Goal: Obtain resource: Download file/media

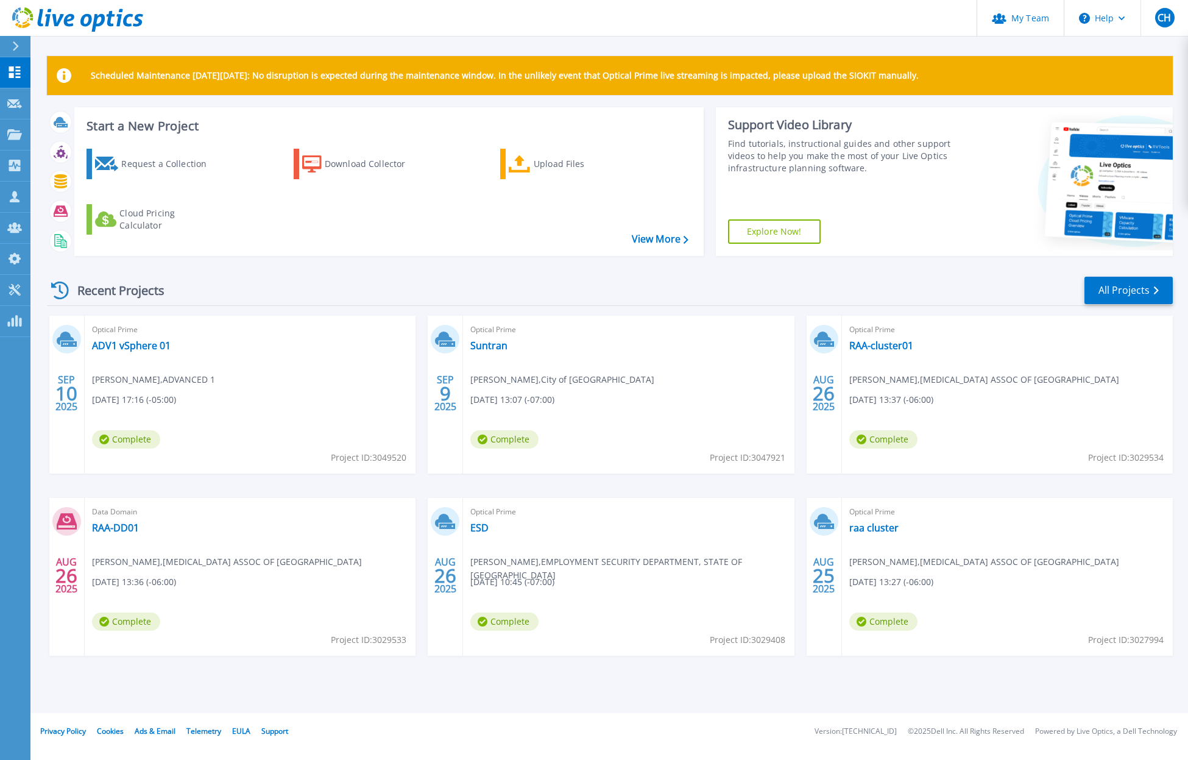
click at [901, 204] on div "Support Video Library Find tutorials, instructional guides and other support vi…" at bounding box center [839, 181] width 246 height 149
click at [1127, 294] on link "All Projects" at bounding box center [1129, 290] width 88 height 27
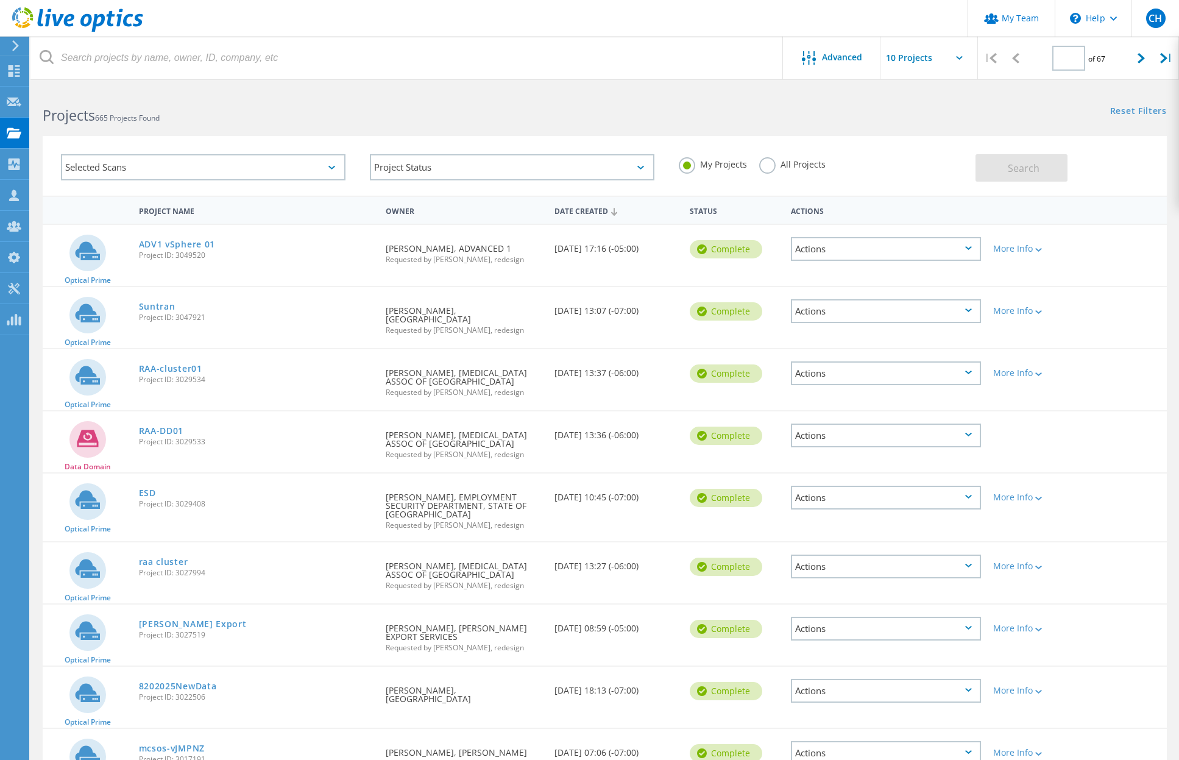
type input "1"
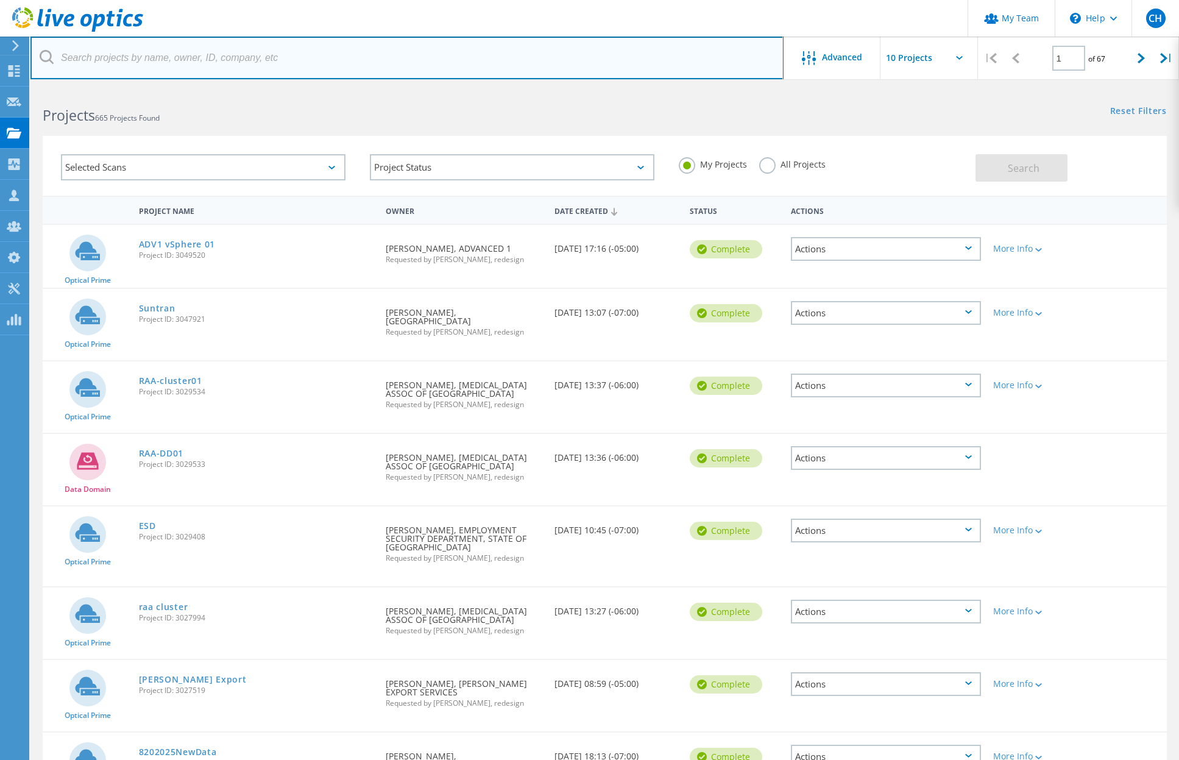
click at [233, 60] on input "text" at bounding box center [406, 58] width 753 height 43
paste input "[EMAIL_ADDRESS][DOMAIN_NAME]"
type input "[EMAIL_ADDRESS][DOMAIN_NAME]"
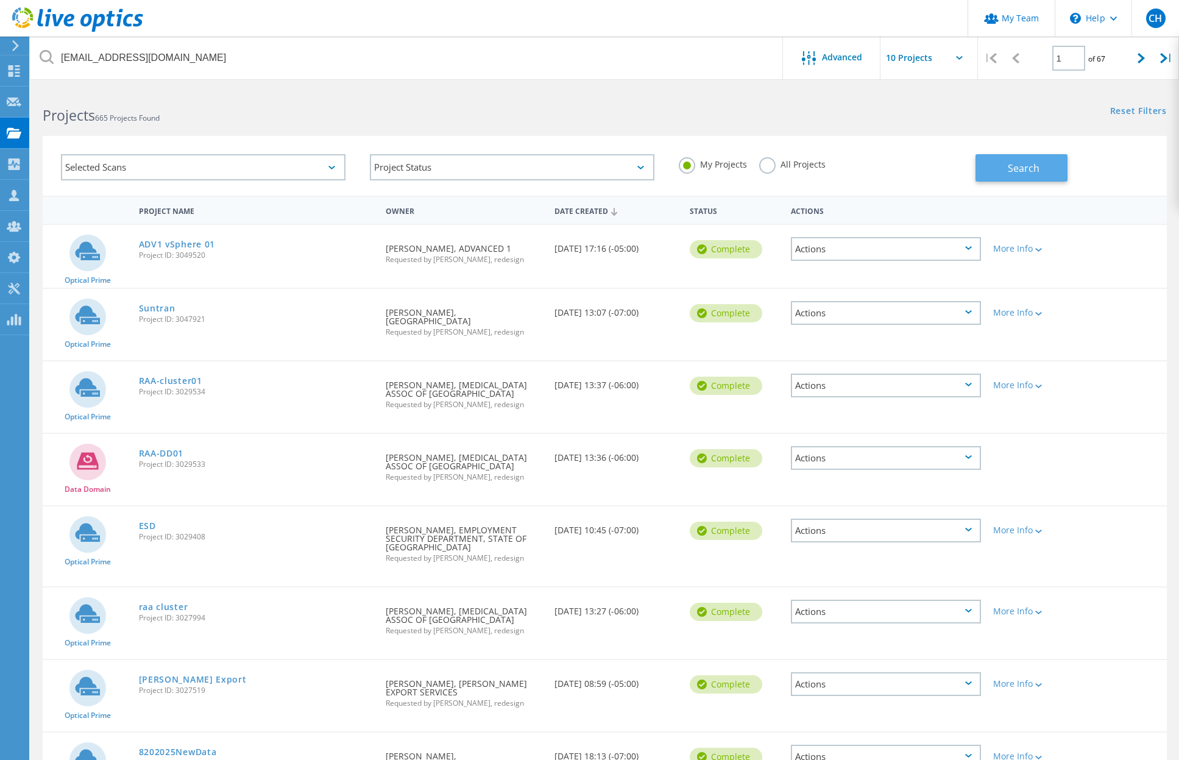
click at [1035, 167] on span "Search" at bounding box center [1024, 167] width 32 height 13
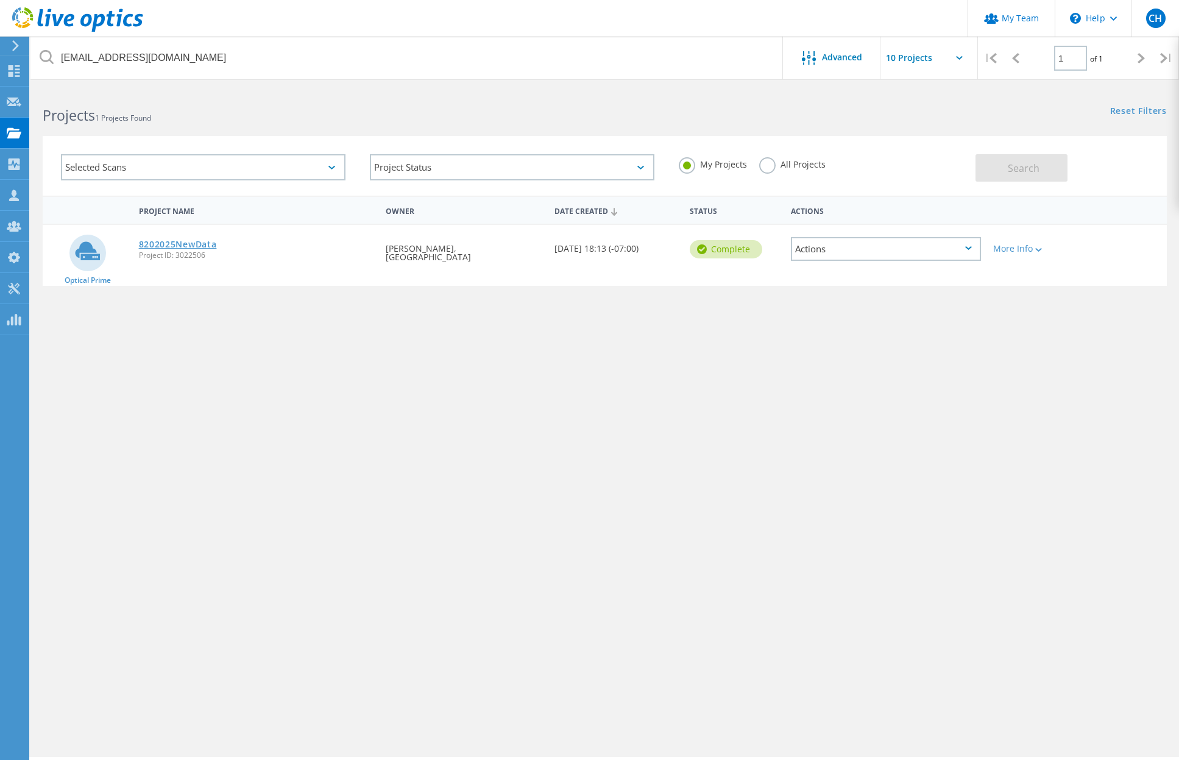
click at [185, 242] on link "8202025NewData" at bounding box center [178, 244] width 78 height 9
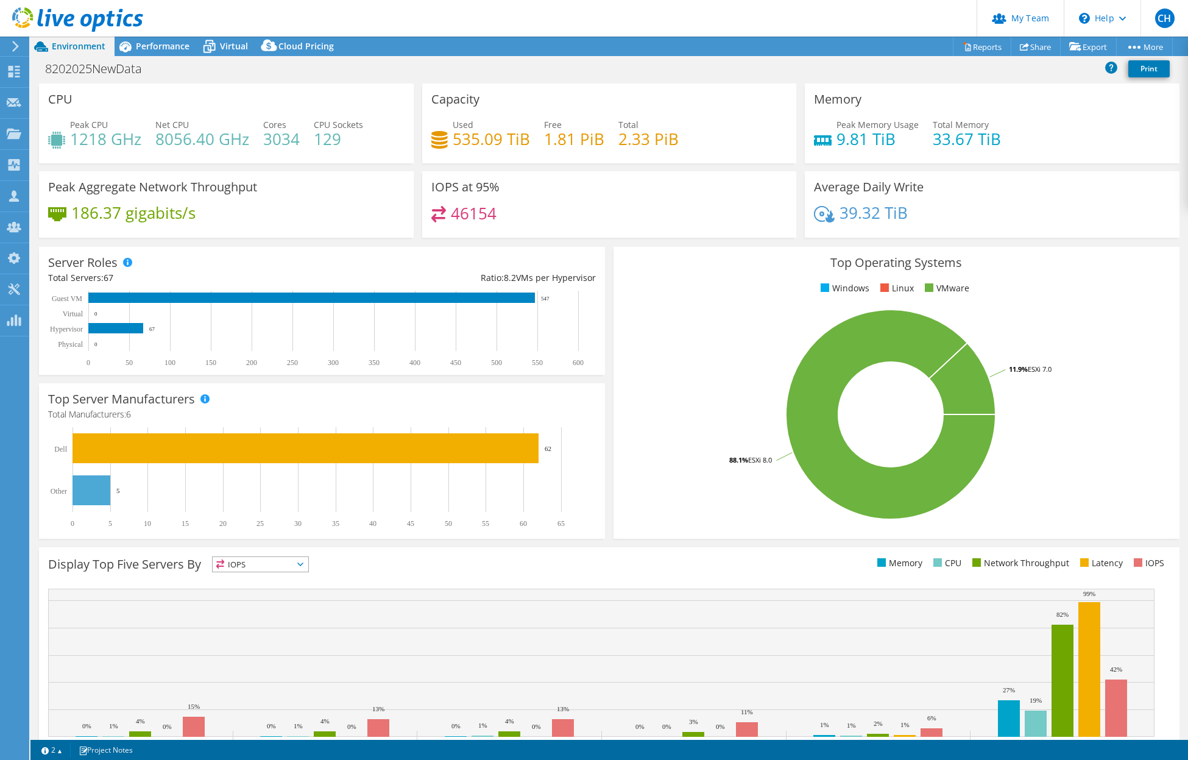
select select "USD"
click at [171, 46] on span "Performance" at bounding box center [163, 46] width 54 height 12
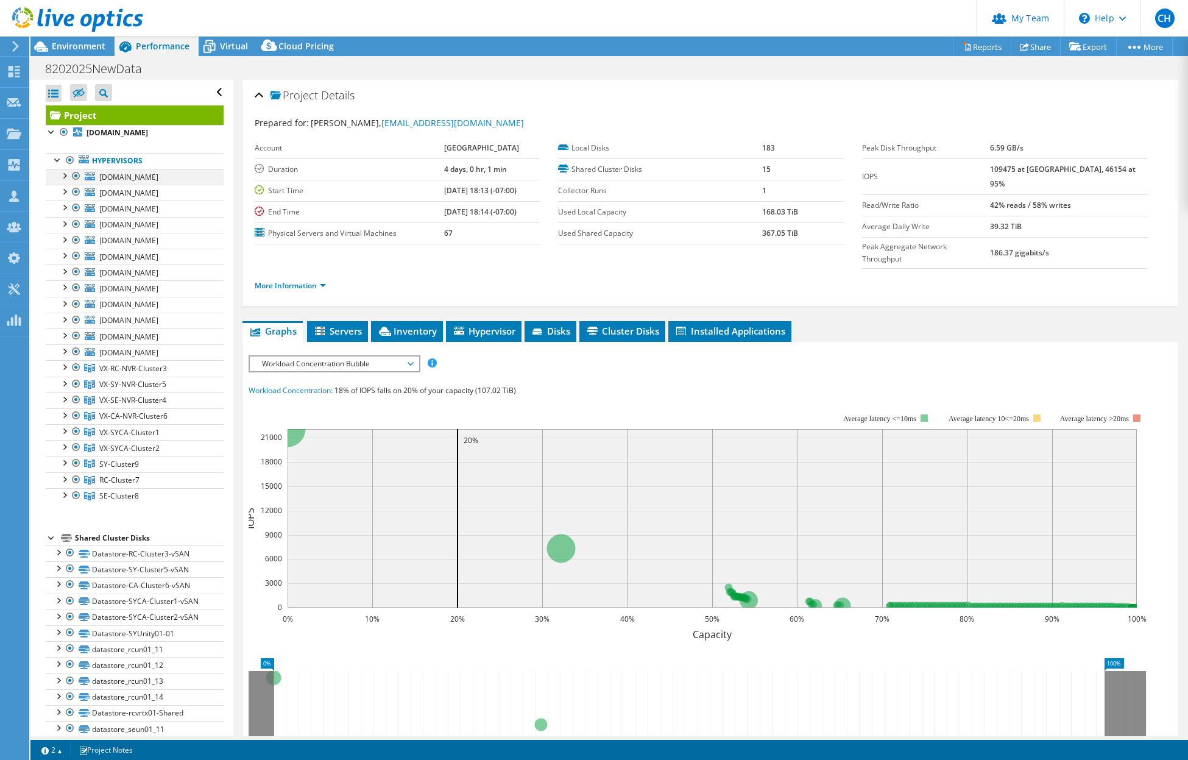
click at [75, 177] on div at bounding box center [76, 176] width 12 height 15
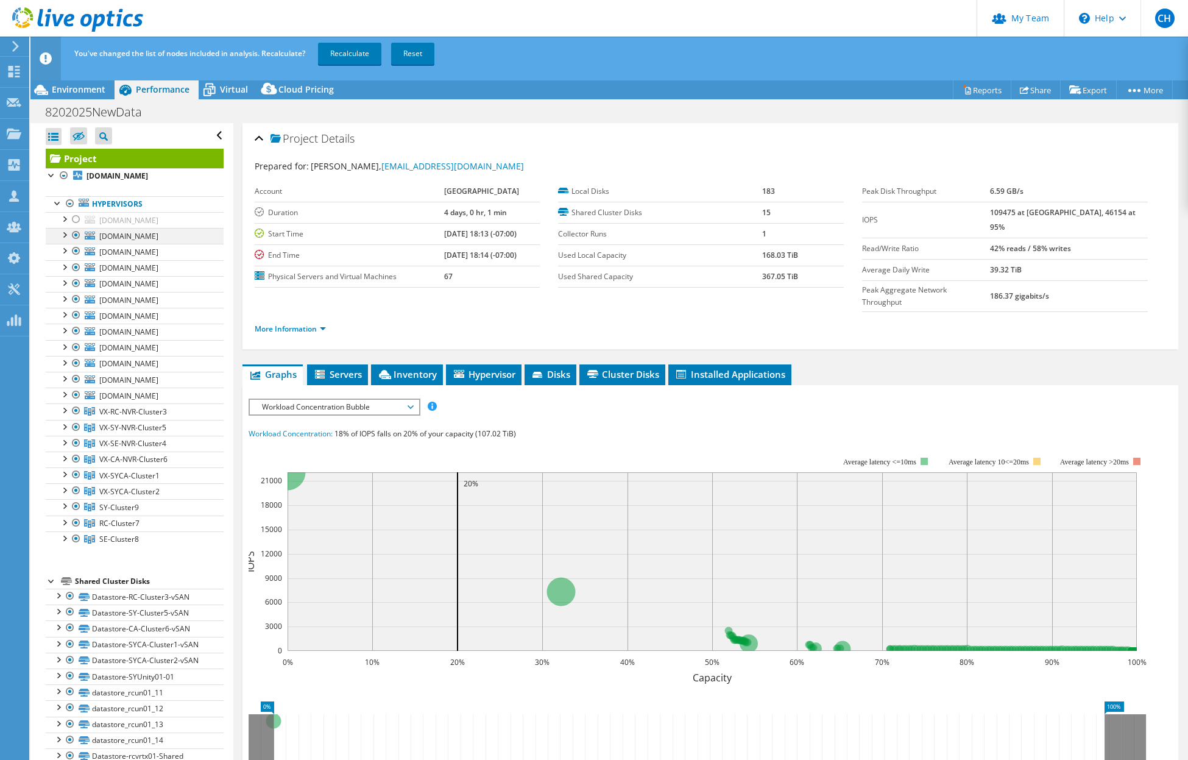
click at [76, 239] on div at bounding box center [76, 235] width 12 height 15
click at [77, 219] on div at bounding box center [76, 219] width 12 height 15
click at [77, 222] on div at bounding box center [76, 219] width 12 height 15
click at [76, 253] on div at bounding box center [76, 251] width 12 height 15
click at [76, 269] on div at bounding box center [76, 267] width 12 height 15
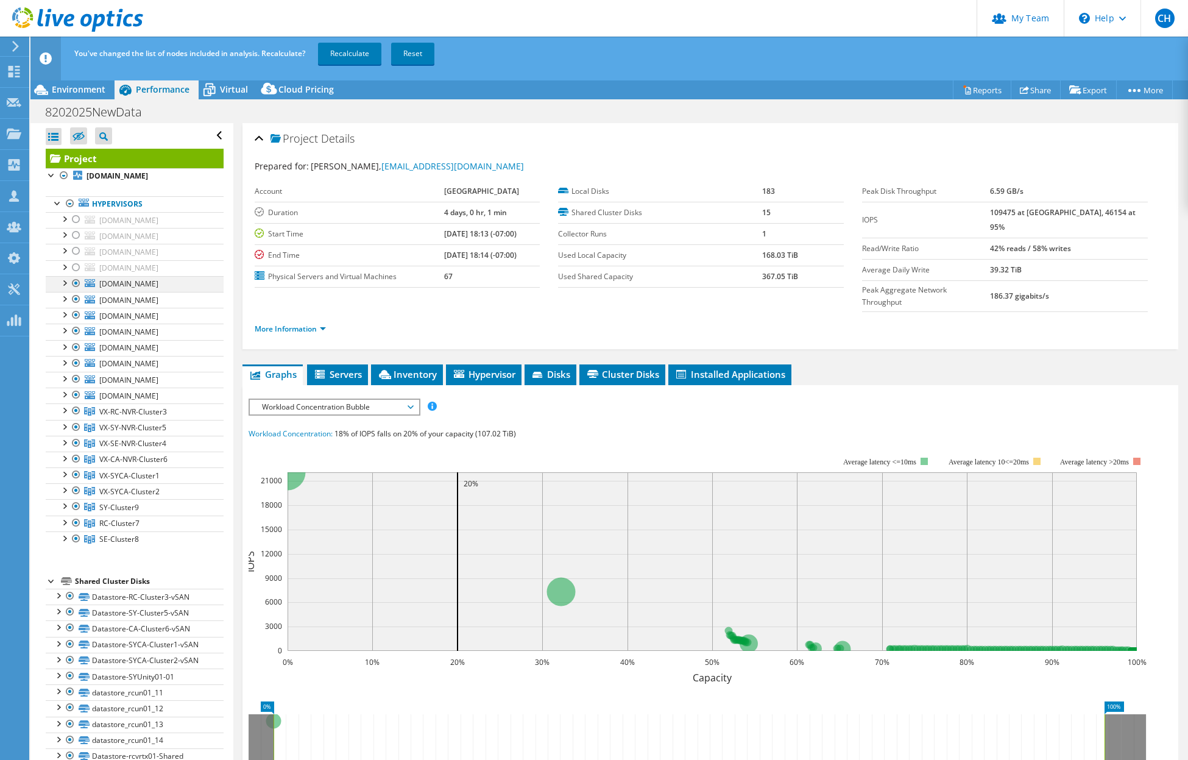
click at [76, 285] on div at bounding box center [76, 283] width 12 height 15
click at [76, 300] on div at bounding box center [76, 299] width 12 height 15
click at [76, 316] on div at bounding box center [76, 315] width 12 height 15
click at [76, 332] on div at bounding box center [76, 331] width 12 height 15
click at [74, 349] on div at bounding box center [76, 347] width 12 height 15
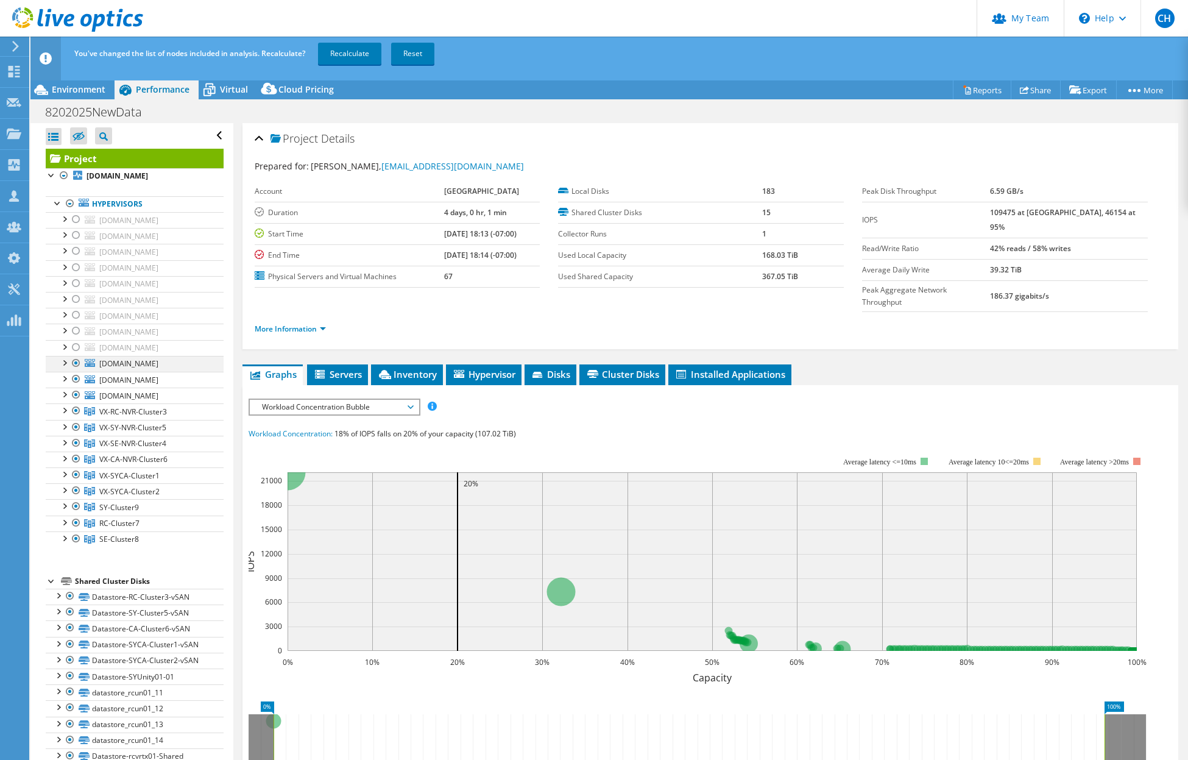
click at [75, 361] on div at bounding box center [76, 363] width 12 height 15
click at [74, 376] on div at bounding box center [76, 379] width 12 height 15
click at [76, 393] on div at bounding box center [76, 394] width 12 height 15
click at [76, 410] on div at bounding box center [76, 410] width 12 height 15
click at [75, 425] on div at bounding box center [76, 427] width 12 height 15
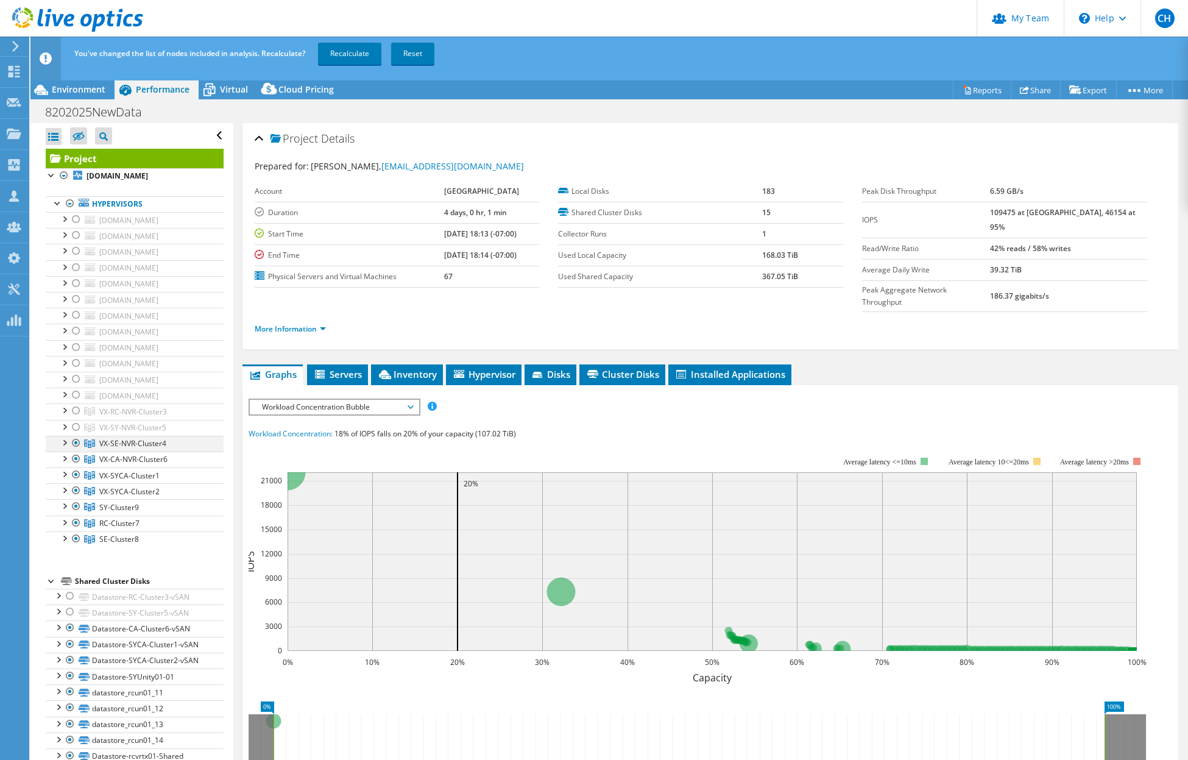
click at [74, 439] on div at bounding box center [76, 443] width 12 height 15
click at [74, 455] on div at bounding box center [76, 458] width 12 height 15
click at [76, 503] on div at bounding box center [76, 506] width 12 height 15
click at [74, 524] on div at bounding box center [76, 522] width 12 height 15
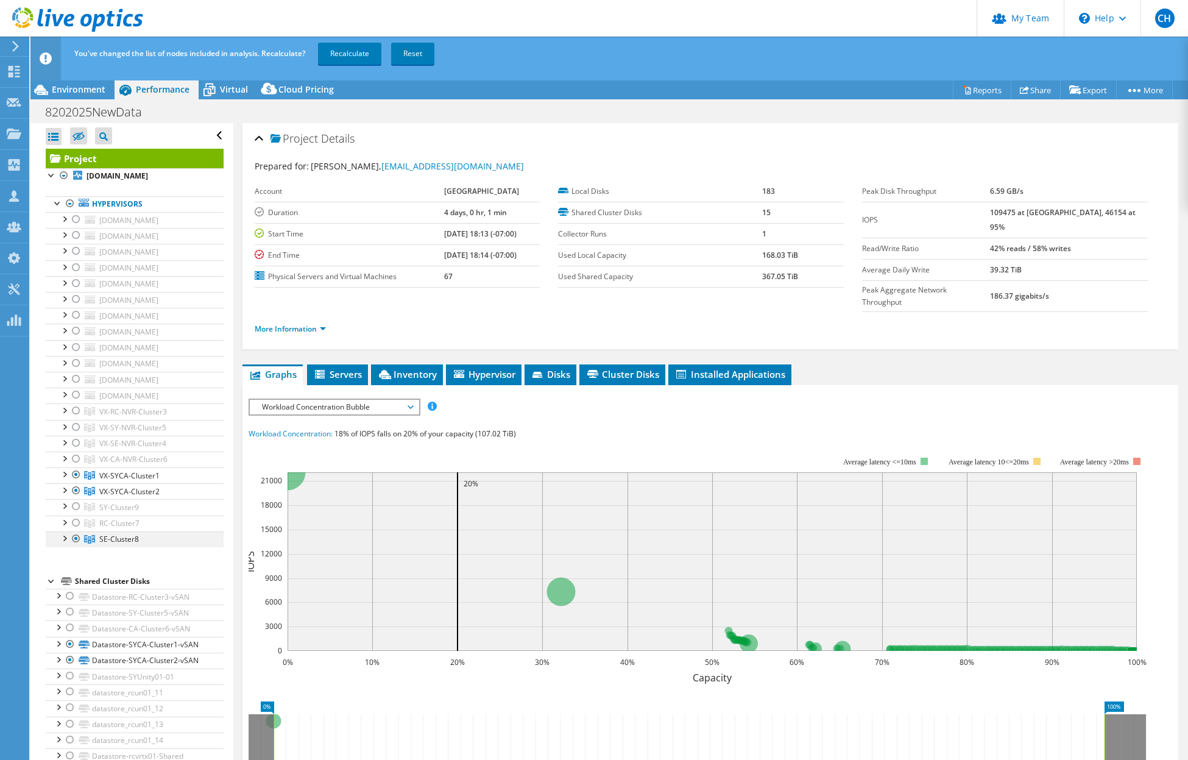
click at [77, 537] on div at bounding box center [76, 538] width 12 height 15
click at [372, 55] on link "Recalculate" at bounding box center [349, 54] width 63 height 22
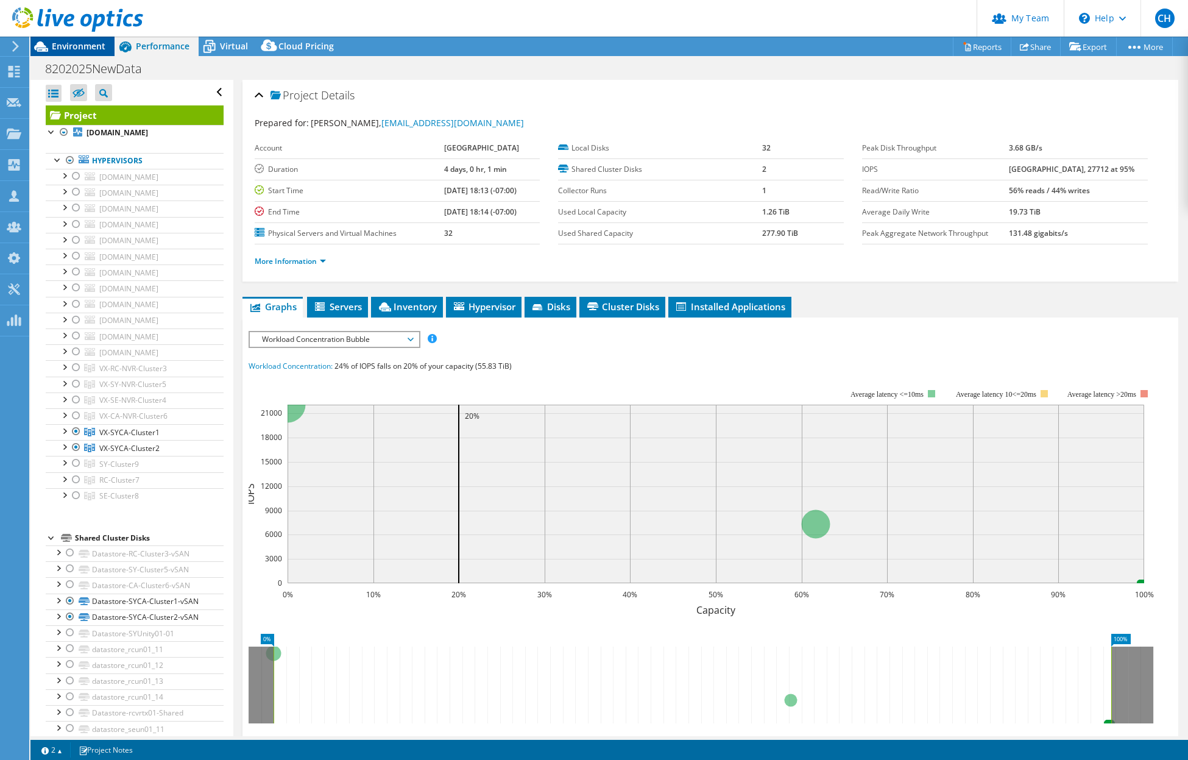
click at [72, 44] on span "Environment" at bounding box center [79, 46] width 54 height 12
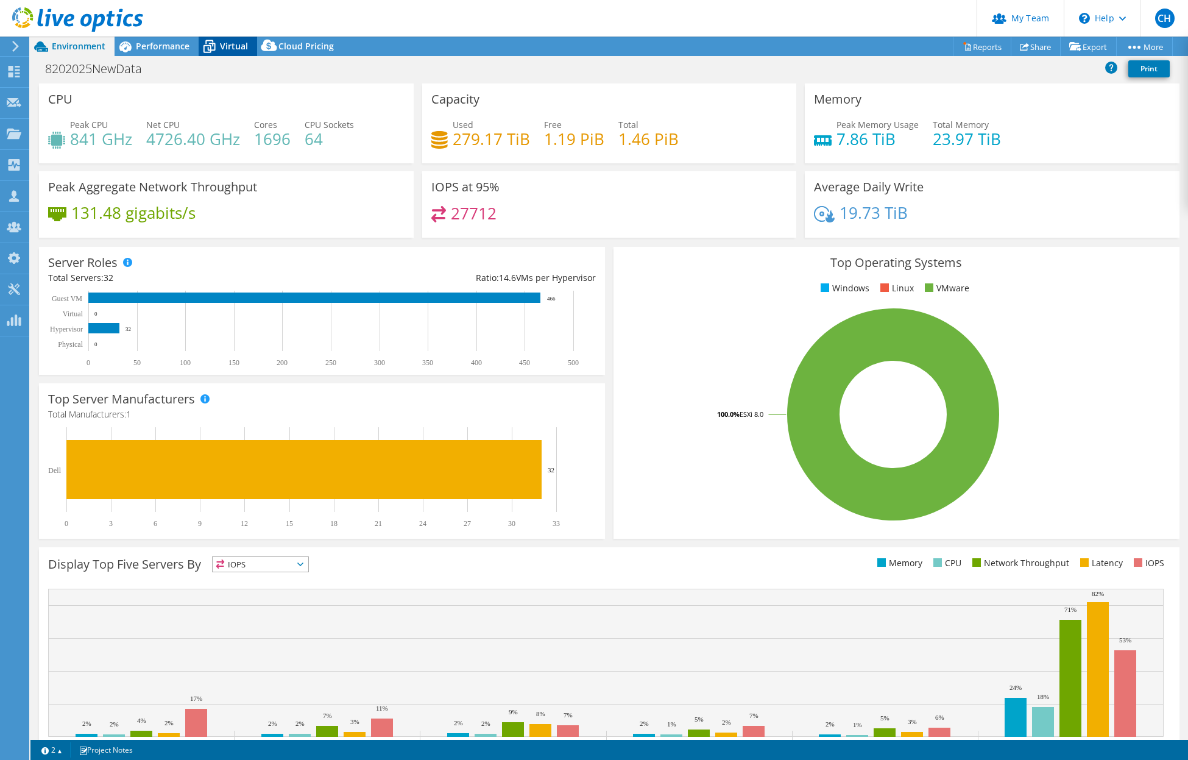
click at [219, 49] on icon at bounding box center [209, 46] width 21 height 21
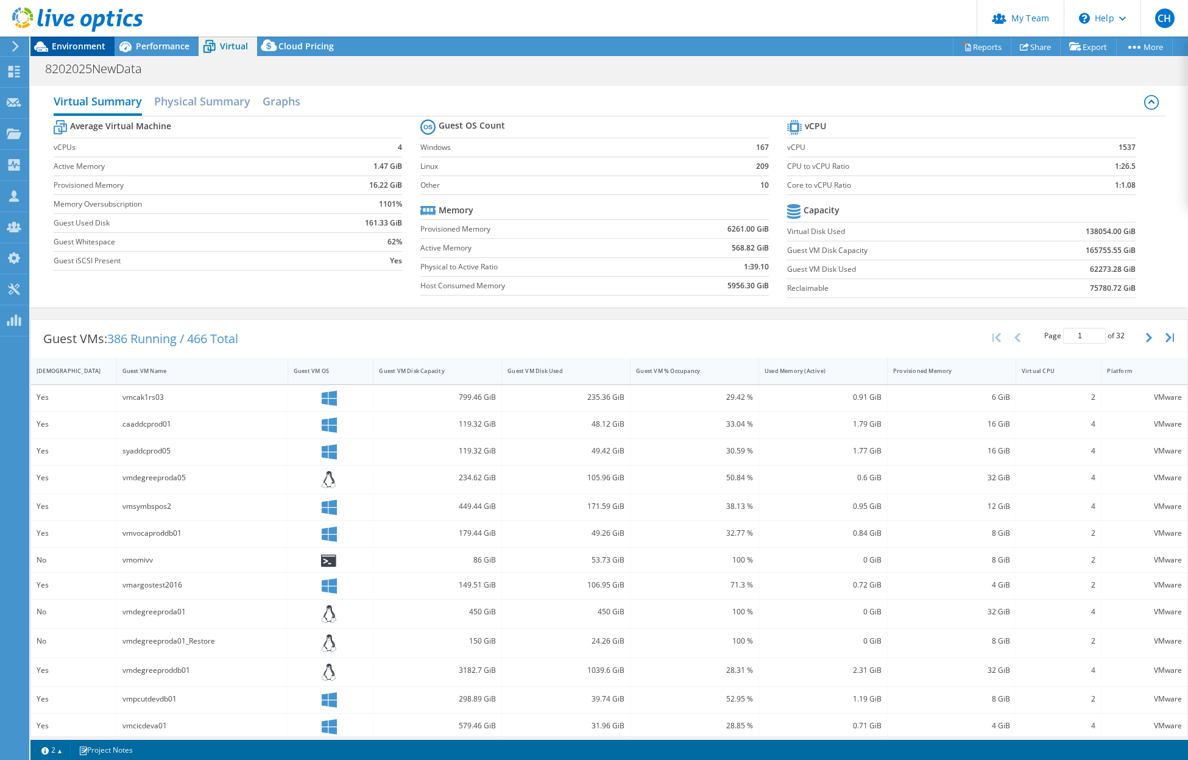
click at [88, 47] on span "Environment" at bounding box center [79, 46] width 54 height 12
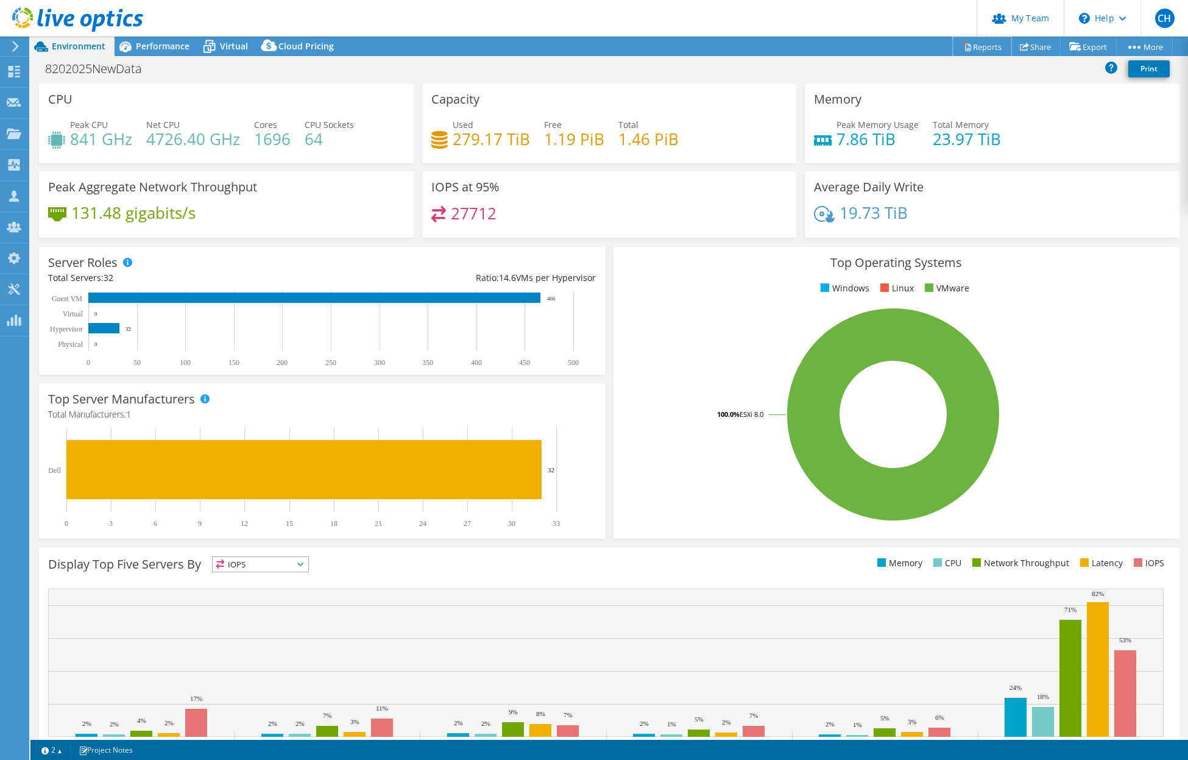
click at [974, 49] on link "Reports" at bounding box center [982, 46] width 58 height 19
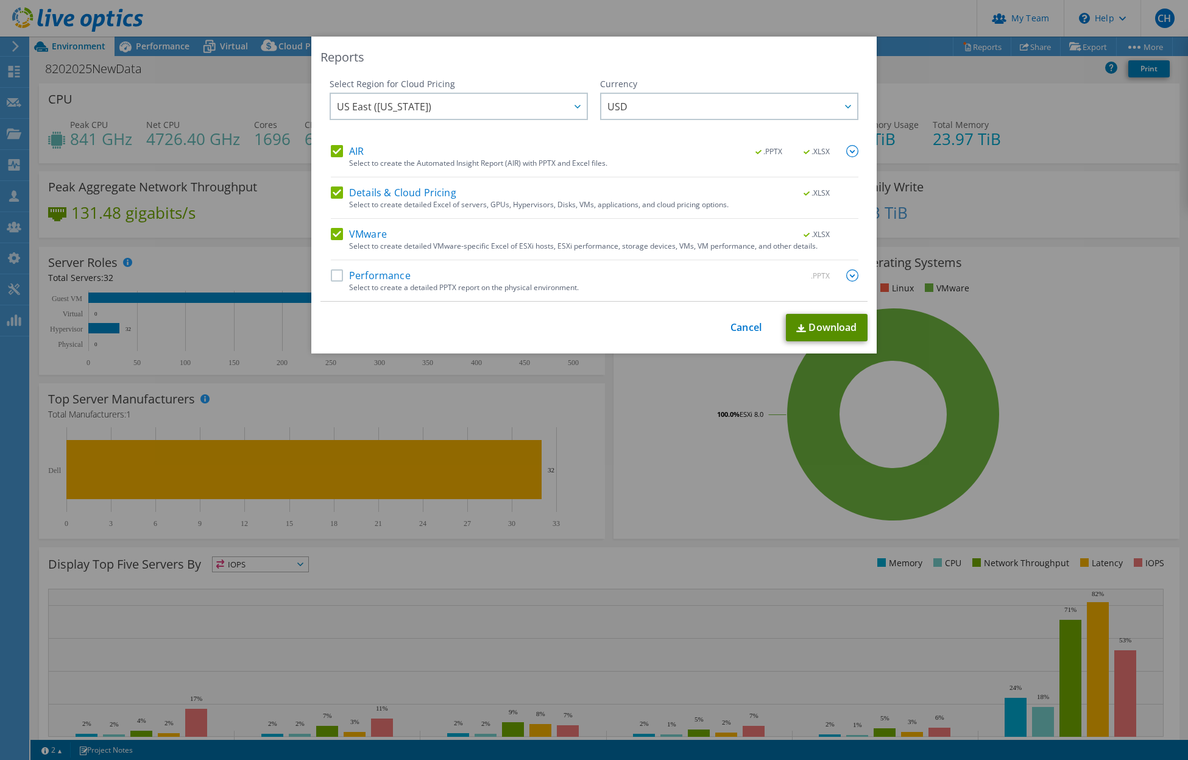
click at [813, 324] on link "Download" at bounding box center [827, 327] width 82 height 27
click at [603, 415] on div "Reports Select Region for Cloud Pricing Asia Pacific ([GEOGRAPHIC_DATA]) [GEOGR…" at bounding box center [594, 380] width 1188 height 687
